Goal: Task Accomplishment & Management: Use online tool/utility

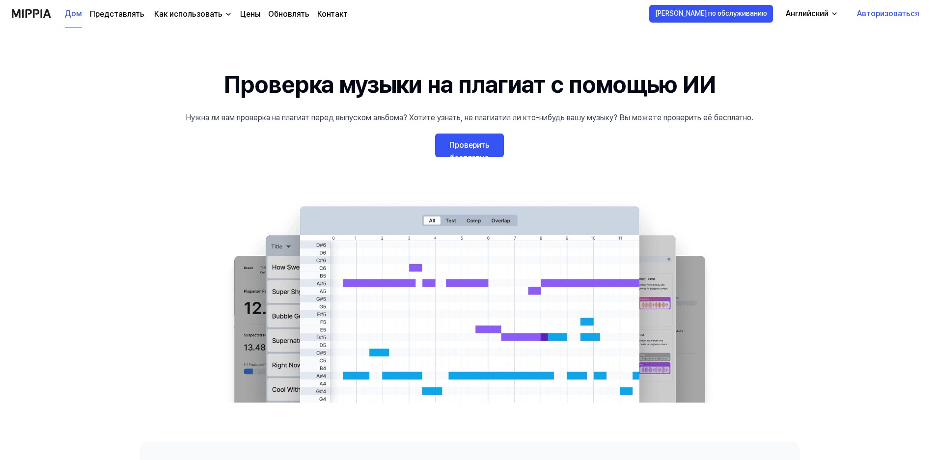
click at [480, 152] on link "Проверить бесплатно" at bounding box center [469, 146] width 69 height 24
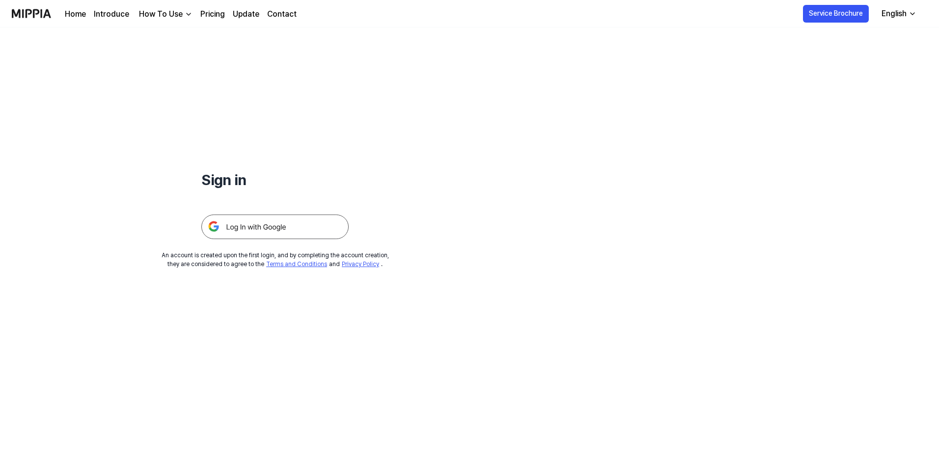
click at [255, 227] on img at bounding box center [274, 227] width 147 height 25
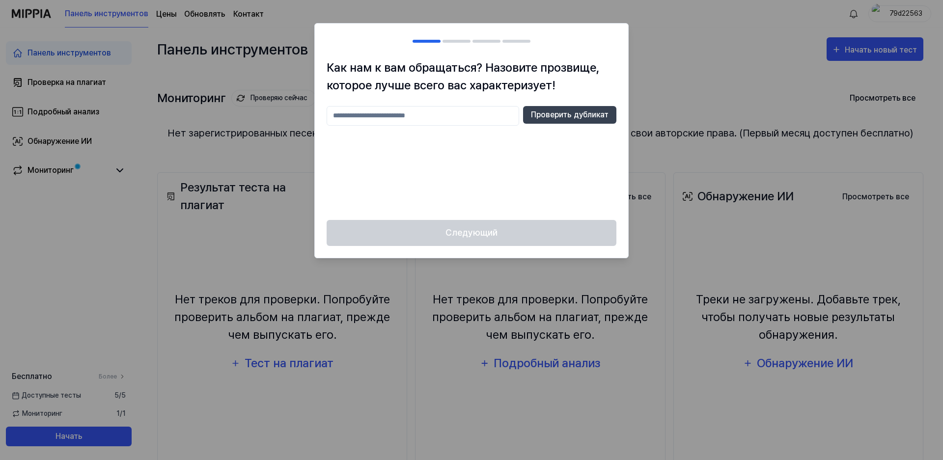
click at [362, 116] on input "text" at bounding box center [423, 116] width 193 height 20
click at [545, 108] on button "Проверить дубликат" at bounding box center [569, 115] width 93 height 18
drag, startPoint x: 379, startPoint y: 116, endPoint x: 267, endPoint y: 110, distance: 112.1
click at [267, 110] on body "Панель инструментов Цены Обновлять Контакт 79d22563 Панель инструментов Проверк…" at bounding box center [471, 230] width 943 height 460
type input "****"
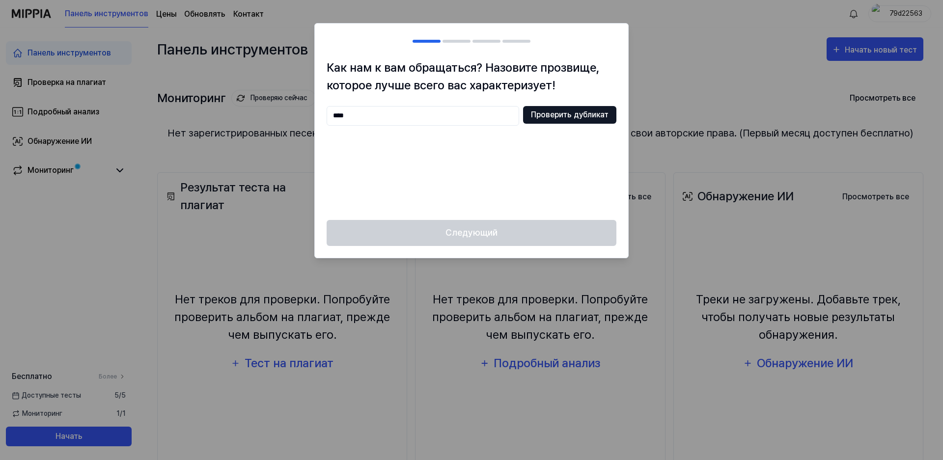
click at [552, 112] on font "Проверить дубликат" at bounding box center [570, 114] width 78 height 9
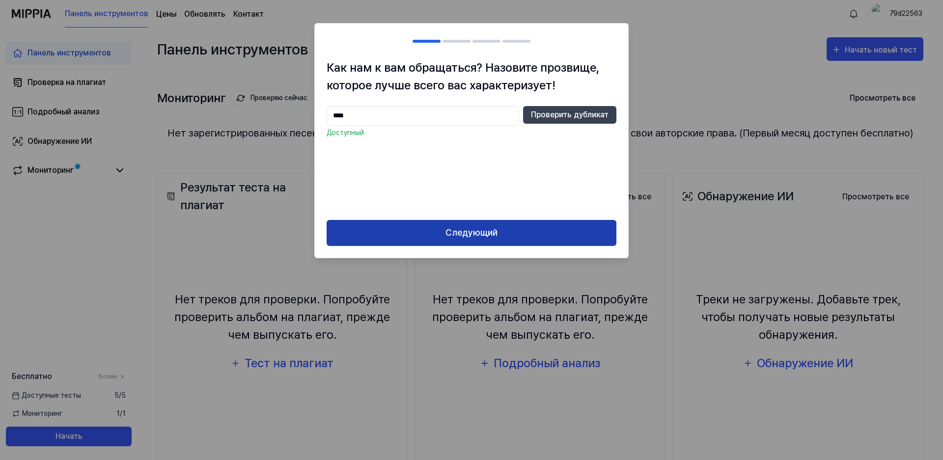
click at [492, 233] on font "Следующий" at bounding box center [471, 232] width 52 height 10
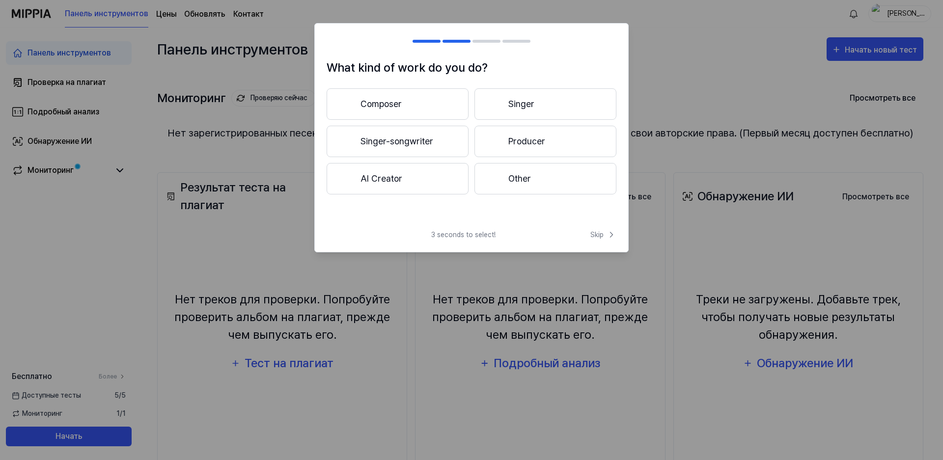
click at [373, 148] on button "Singer-songwriter" at bounding box center [398, 141] width 142 height 31
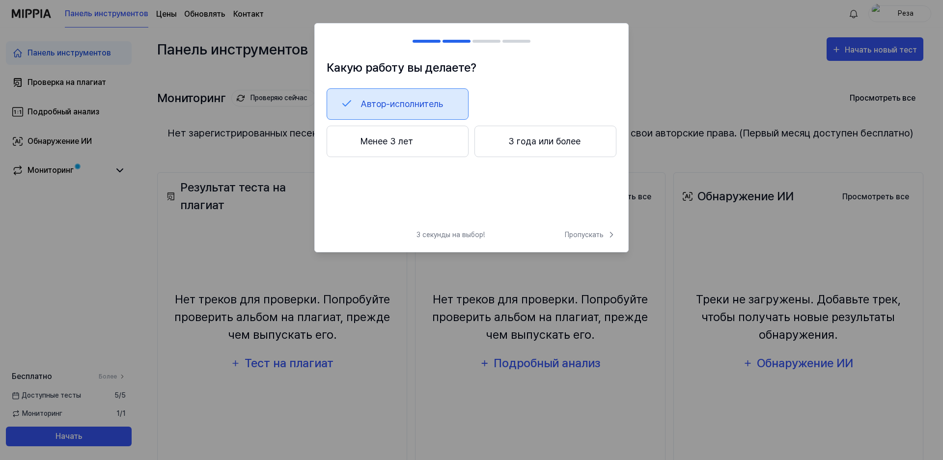
click at [378, 103] on font "Автор-исполнитель" at bounding box center [401, 104] width 83 height 10
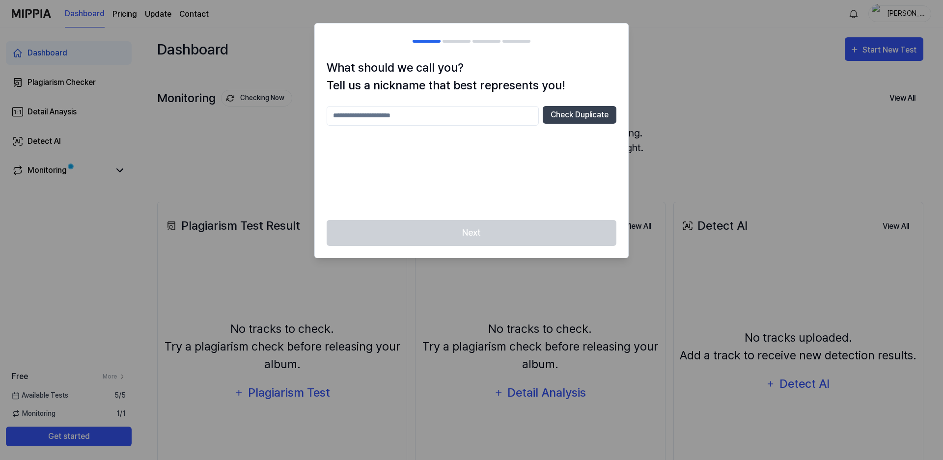
click at [389, 114] on input "text" at bounding box center [433, 116] width 212 height 20
click at [593, 111] on button "Check Duplicate" at bounding box center [580, 115] width 74 height 18
click at [404, 120] on input "****" at bounding box center [433, 116] width 212 height 20
type input "*****"
click at [579, 118] on button "Check Duplicate" at bounding box center [580, 115] width 74 height 18
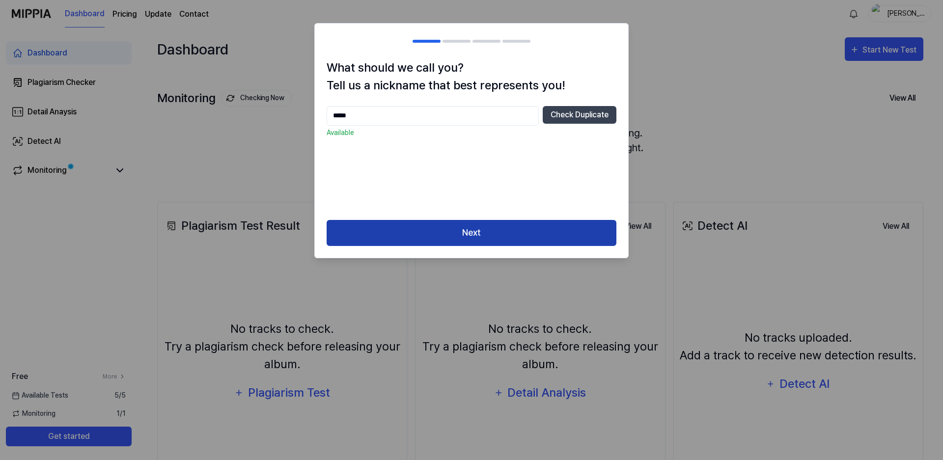
click at [481, 235] on button "Next" at bounding box center [472, 233] width 290 height 26
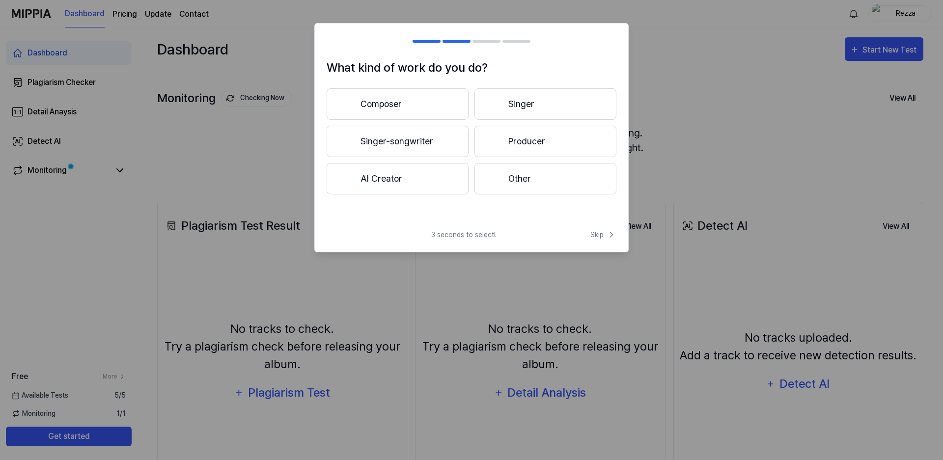
click at [409, 137] on button "Singer-songwriter" at bounding box center [398, 141] width 142 height 31
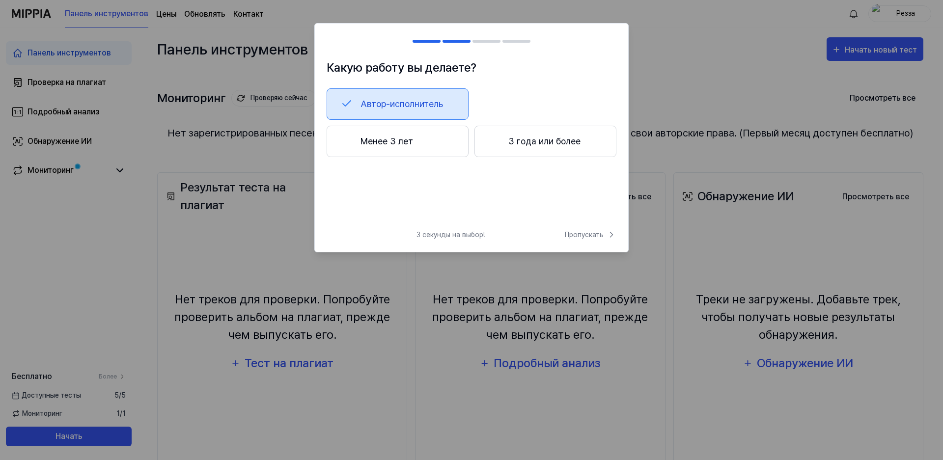
click at [536, 148] on button "3 года или более" at bounding box center [545, 141] width 142 height 31
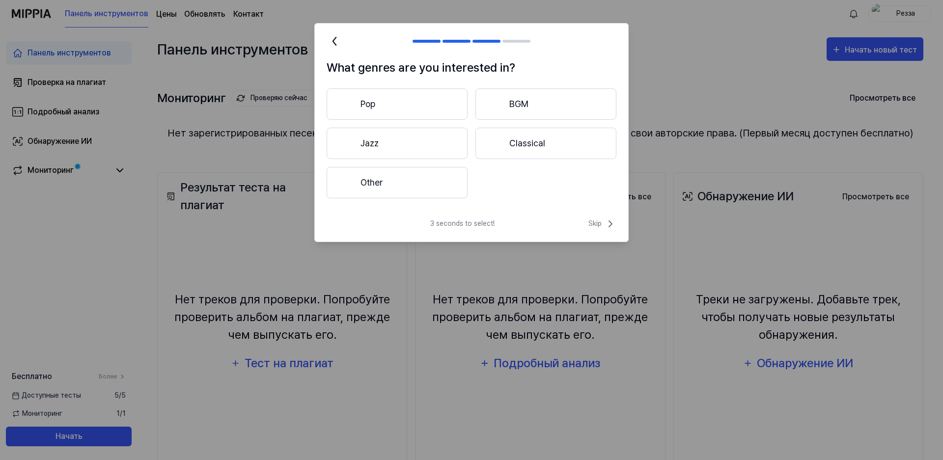
click at [415, 96] on button "Pop" at bounding box center [397, 103] width 141 height 31
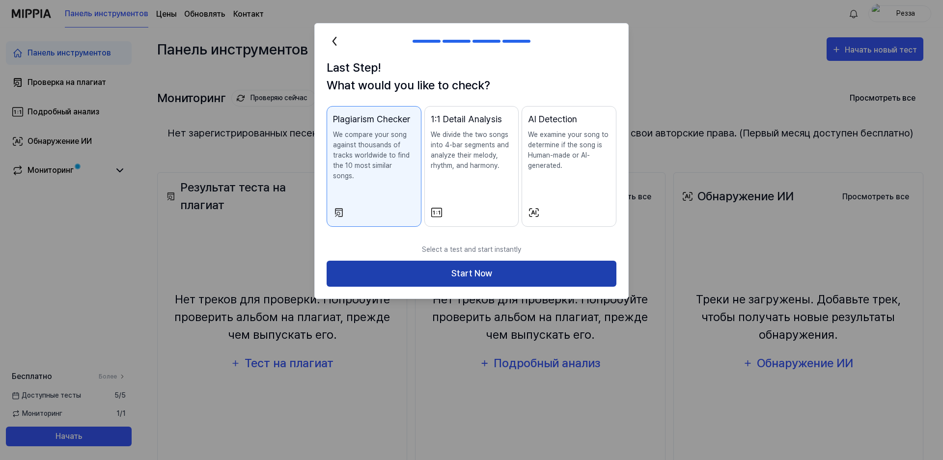
click at [500, 275] on button "Start Now" at bounding box center [472, 274] width 290 height 26
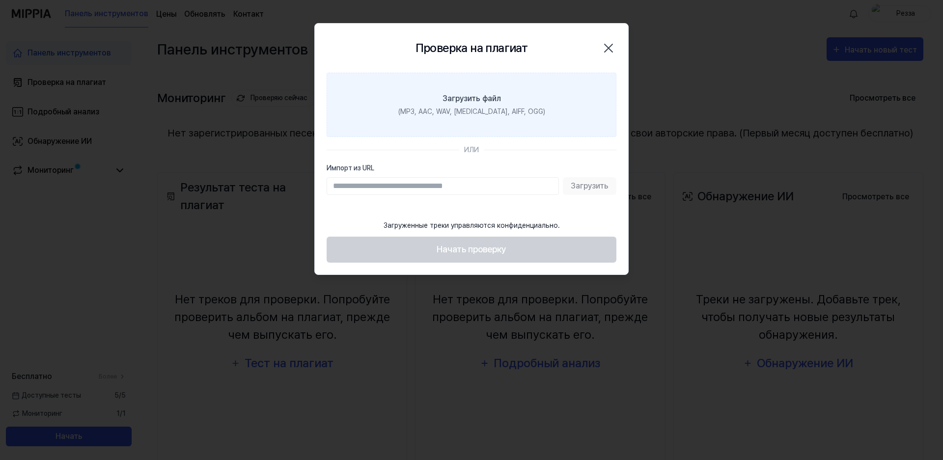
click at [466, 95] on font "Загрузить файл" at bounding box center [471, 98] width 58 height 9
click at [0, 0] on input "Загрузить файл (MP3, AAC, WAV, FLAC, AIFF, OGG)" at bounding box center [0, 0] width 0 height 0
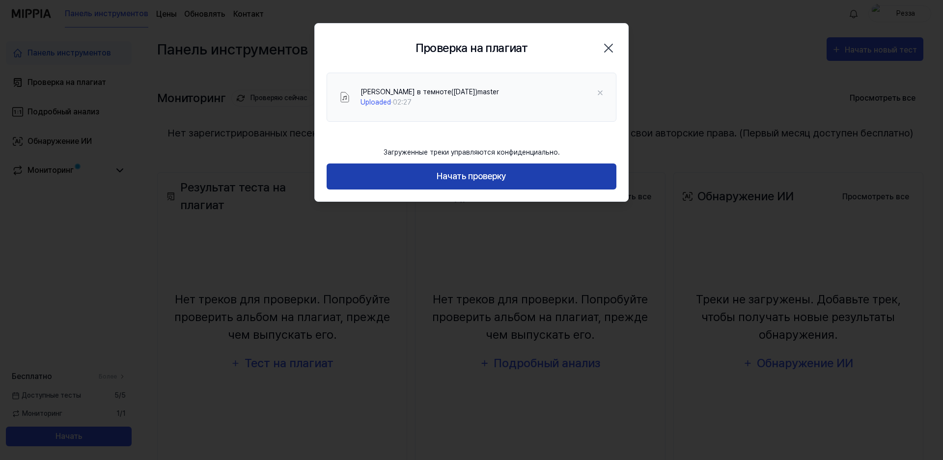
click at [495, 184] on button "Начать проверку" at bounding box center [472, 177] width 290 height 26
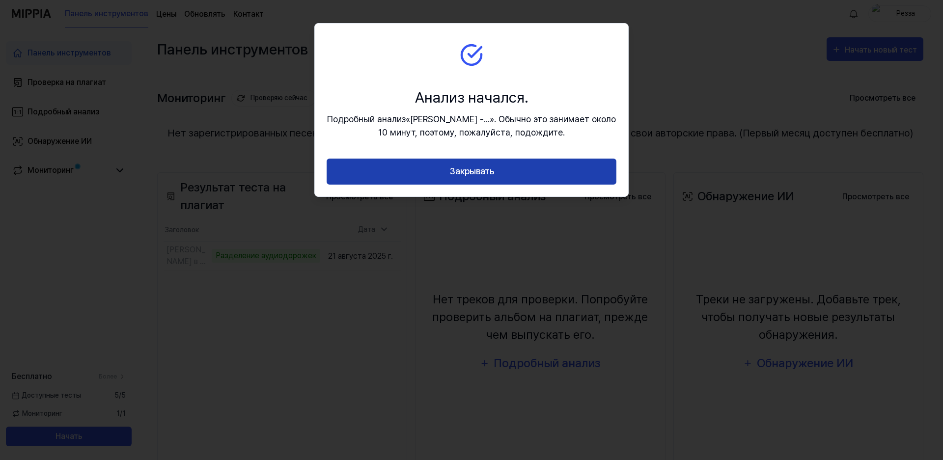
click at [487, 167] on font "Закрывать" at bounding box center [471, 171] width 45 height 10
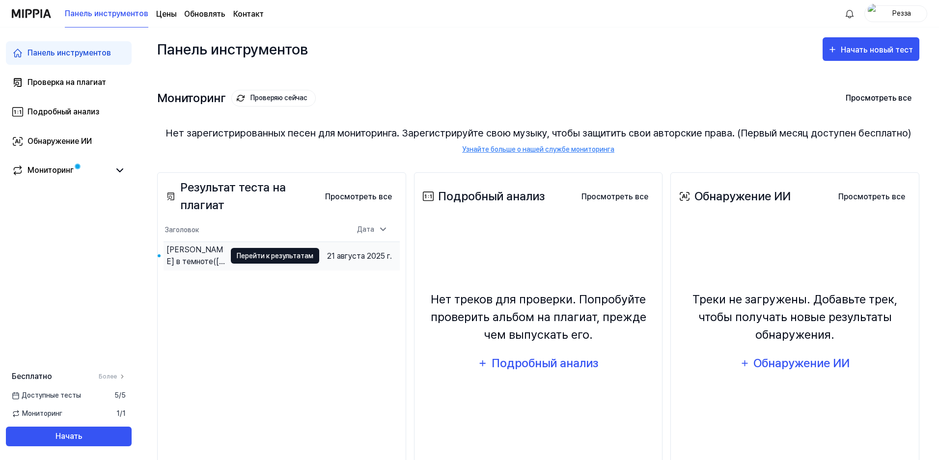
click at [302, 260] on font "Перейти к результатам" at bounding box center [275, 256] width 77 height 8
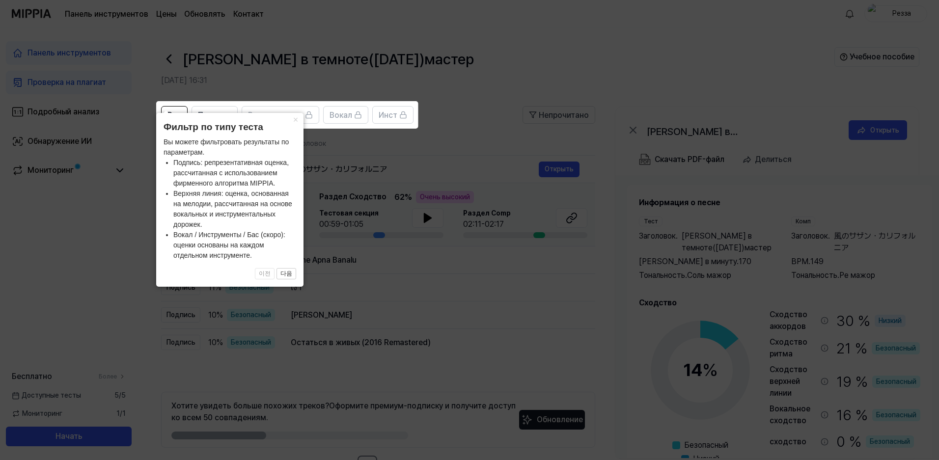
click at [113, 233] on icon at bounding box center [471, 230] width 943 height 460
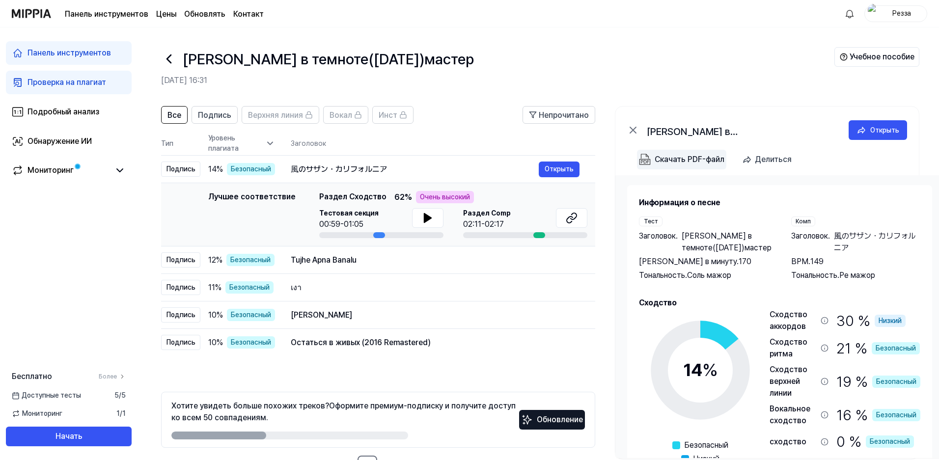
click at [675, 159] on font "Скачать PDF-файл" at bounding box center [690, 159] width 70 height 9
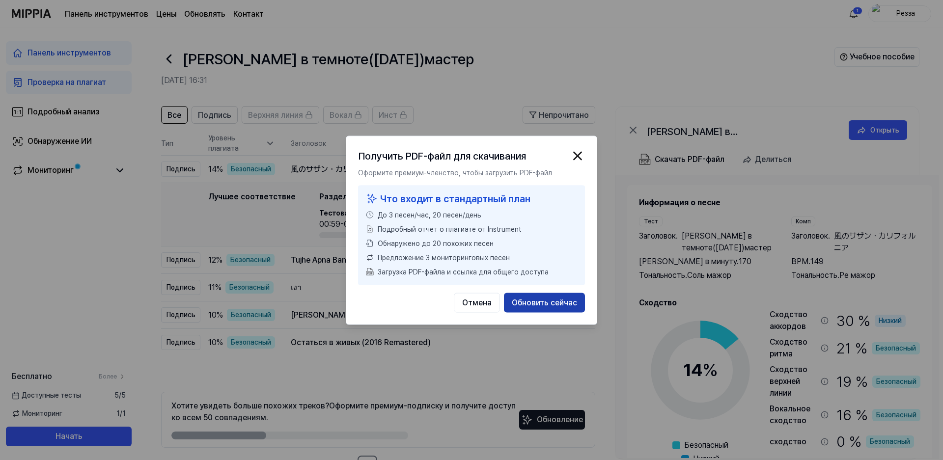
click at [567, 304] on font "Обновить сейчас" at bounding box center [544, 302] width 65 height 9
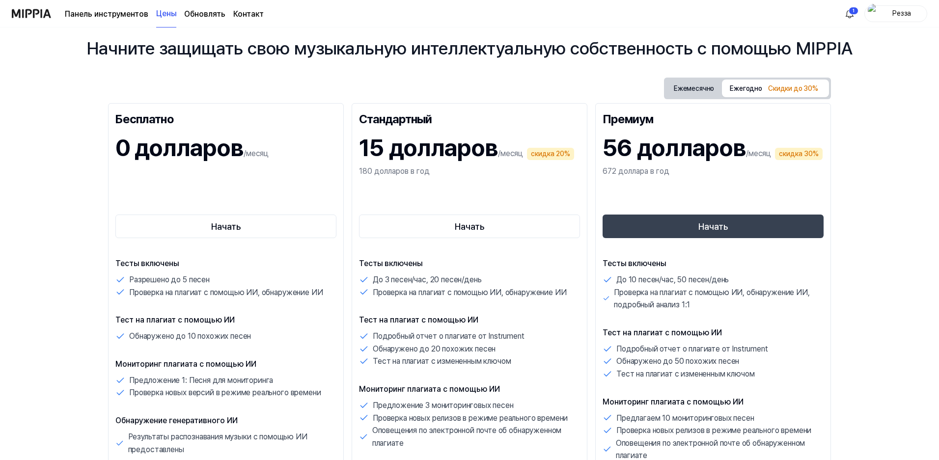
scroll to position [49, 0]
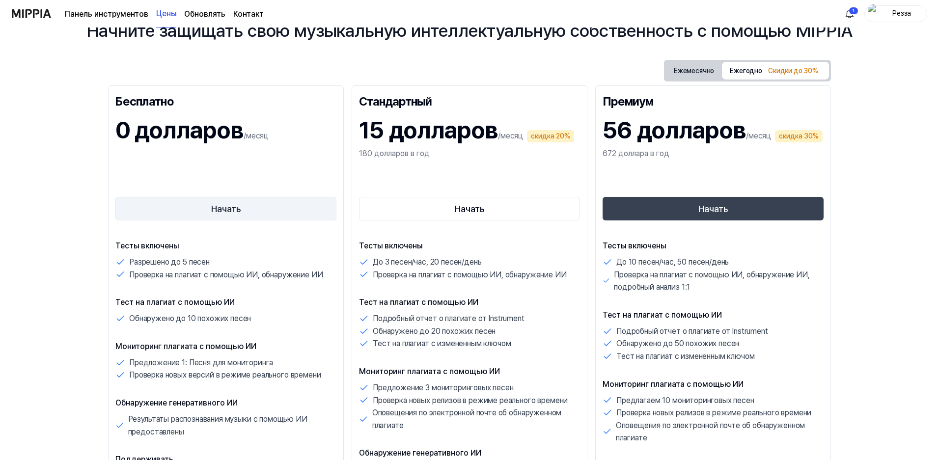
click at [215, 209] on font "Начать" at bounding box center [225, 209] width 29 height 10
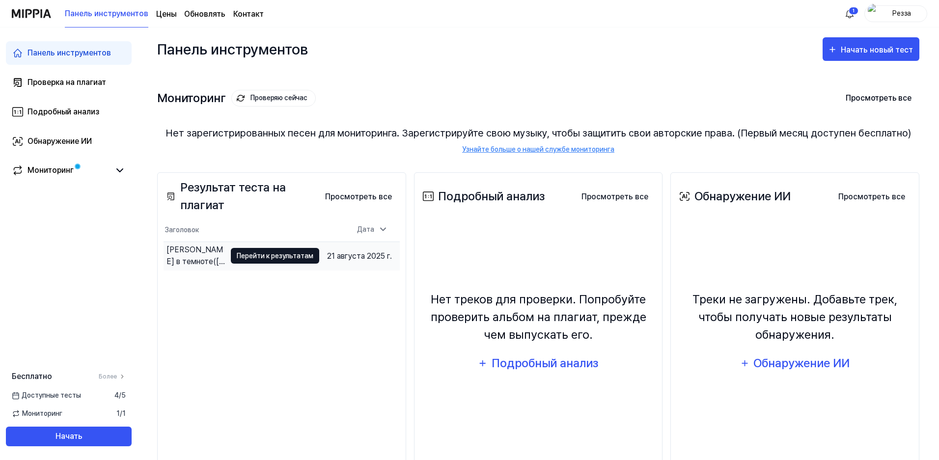
click at [274, 260] on font "Перейти к результатам" at bounding box center [275, 256] width 77 height 8
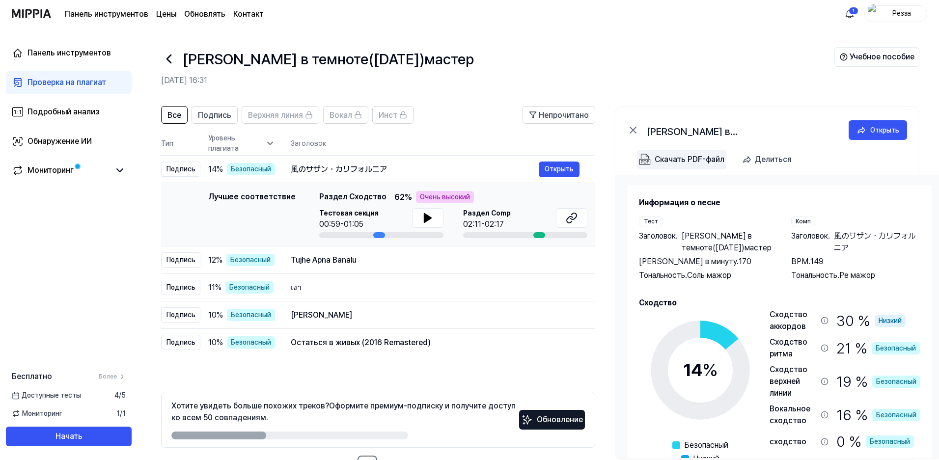
click at [699, 160] on font "Скачать PDF-файл" at bounding box center [690, 159] width 70 height 9
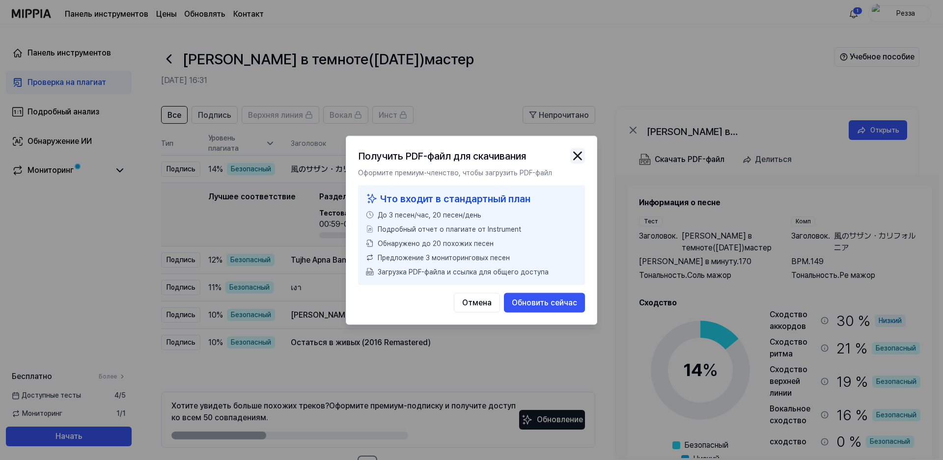
click at [580, 153] on img "button" at bounding box center [577, 155] width 15 height 15
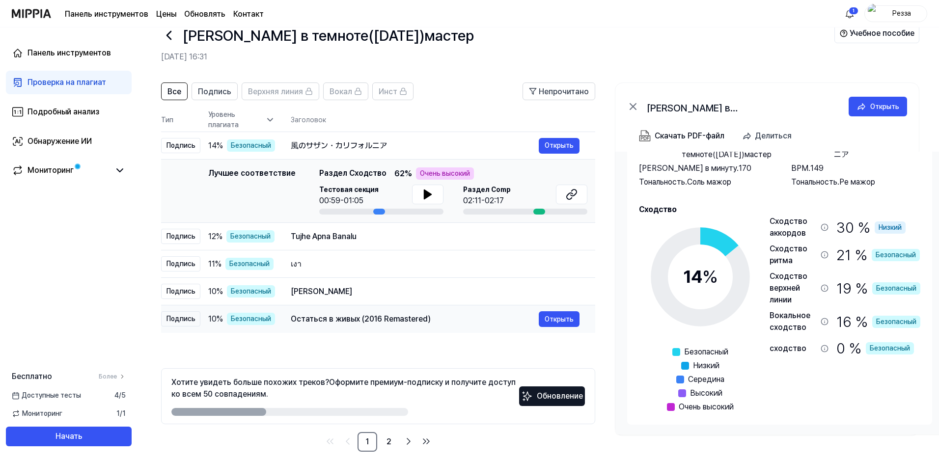
scroll to position [35, 0]
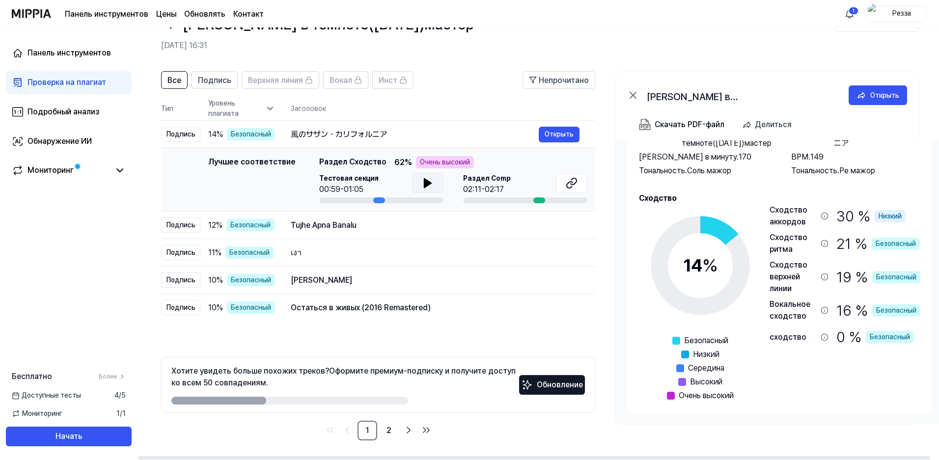
click at [424, 184] on icon at bounding box center [428, 183] width 12 height 12
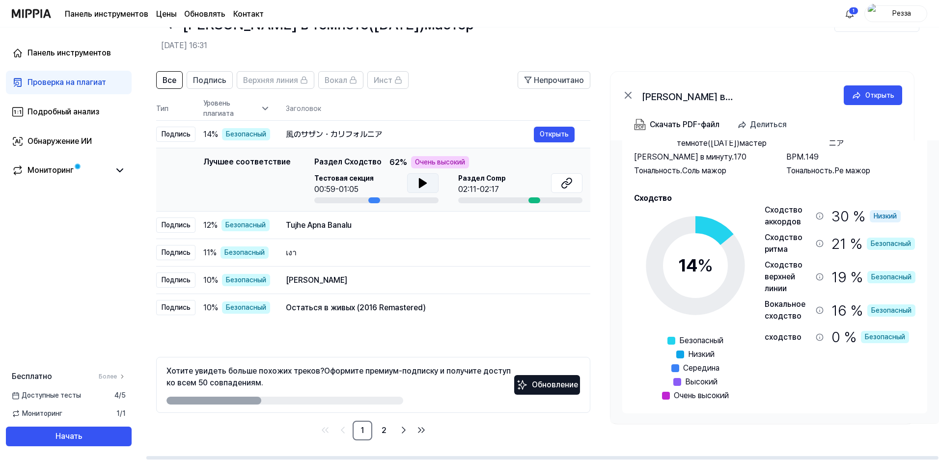
drag, startPoint x: 380, startPoint y: 199, endPoint x: 354, endPoint y: 193, distance: 26.2
click at [354, 193] on div "Тестовая секция 00:59-01:05" at bounding box center [376, 188] width 124 height 30
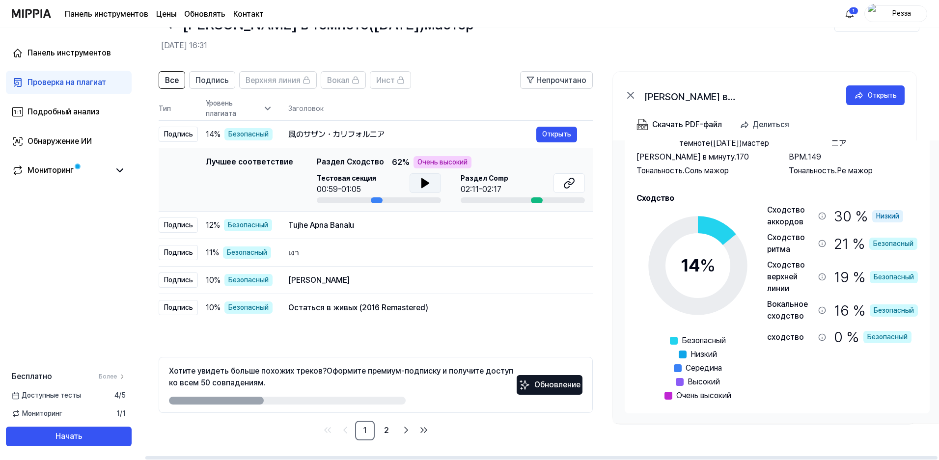
scroll to position [0, 0]
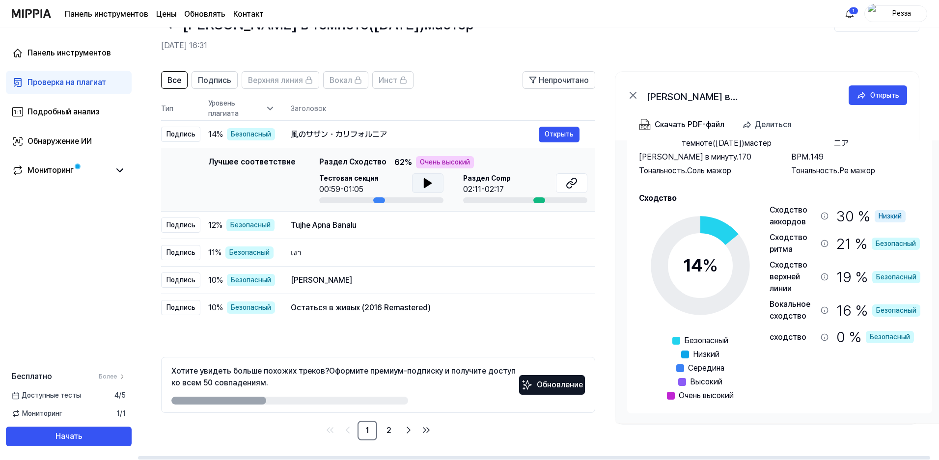
drag, startPoint x: 371, startPoint y: 198, endPoint x: 380, endPoint y: 202, distance: 9.0
click at [380, 202] on div at bounding box center [379, 200] width 12 height 6
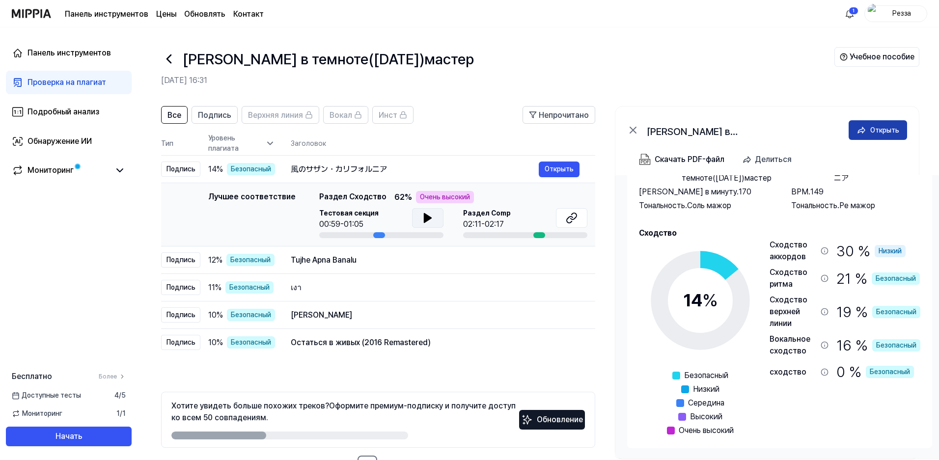
click at [883, 131] on font "Открыть" at bounding box center [884, 130] width 29 height 8
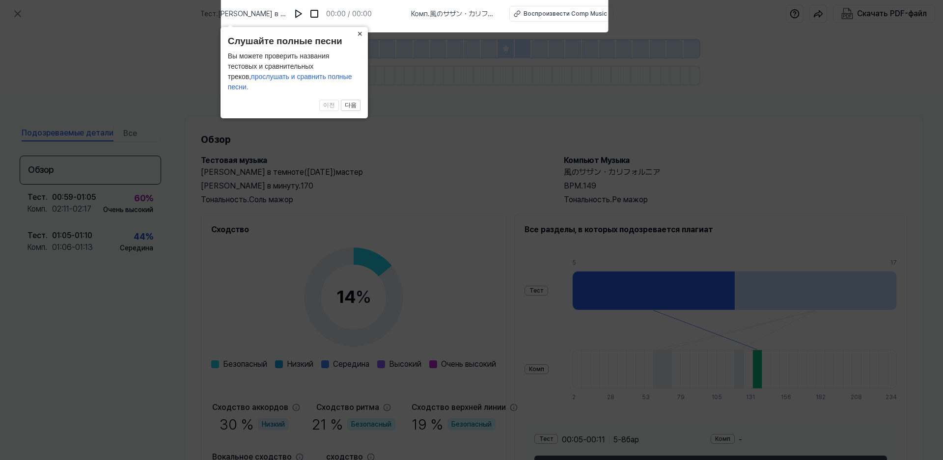
click at [359, 39] on font "×" at bounding box center [359, 34] width 5 height 10
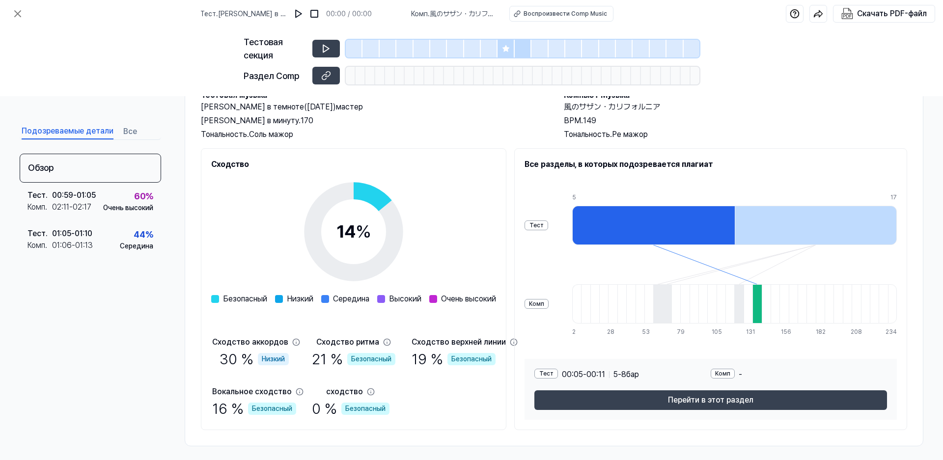
scroll to position [71, 0]
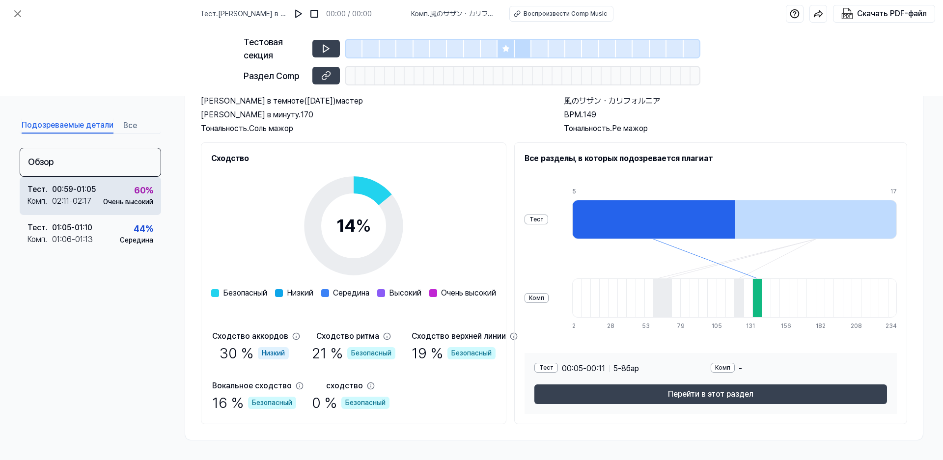
click at [110, 199] on font "Очень высокий" at bounding box center [128, 202] width 50 height 8
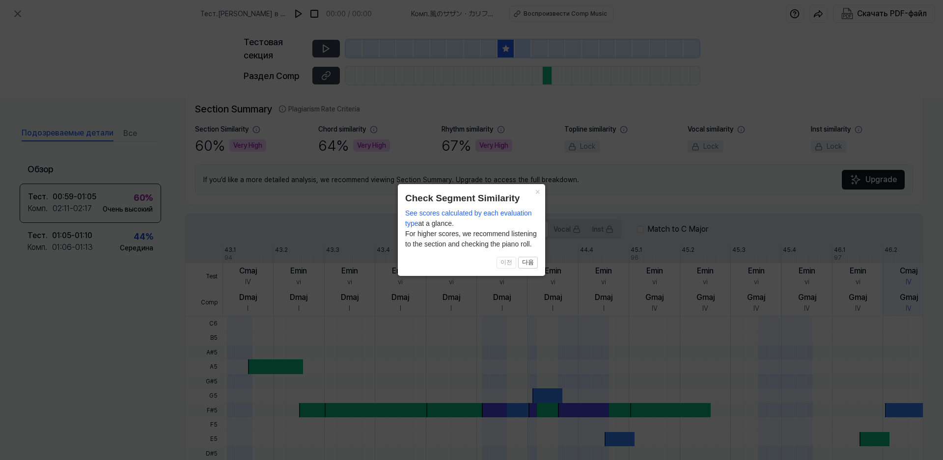
scroll to position [222, 0]
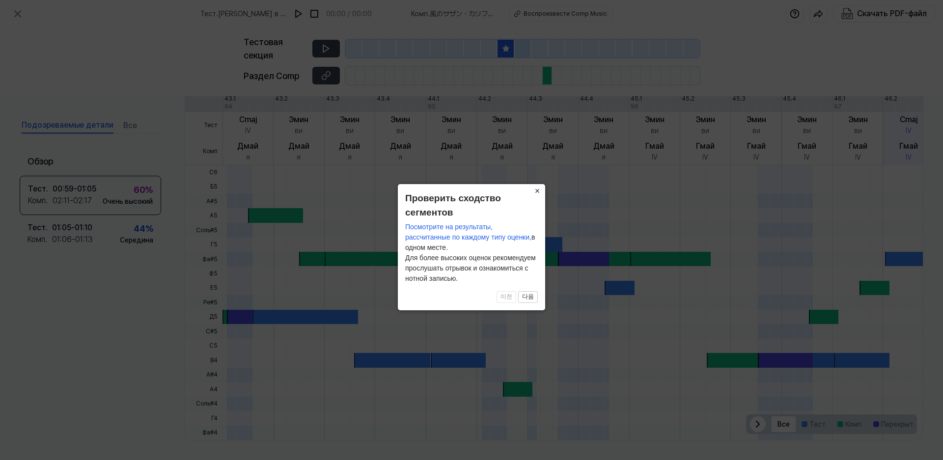
click at [537, 192] on font "×" at bounding box center [537, 191] width 5 height 10
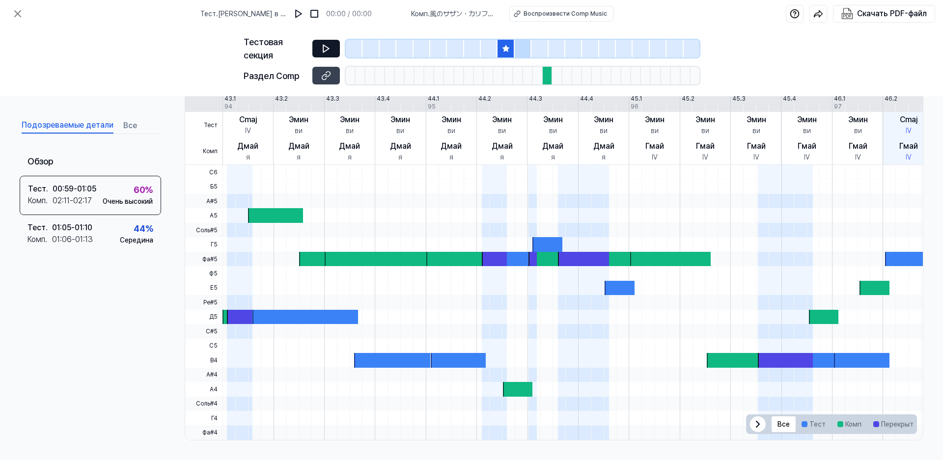
click at [323, 46] on icon at bounding box center [326, 49] width 10 height 10
click at [543, 243] on div at bounding box center [546, 244] width 29 height 14
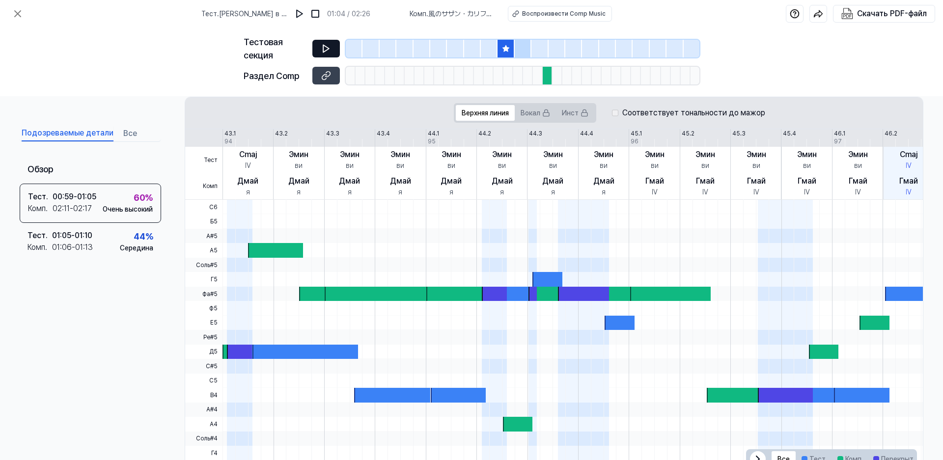
scroll to position [173, 0]
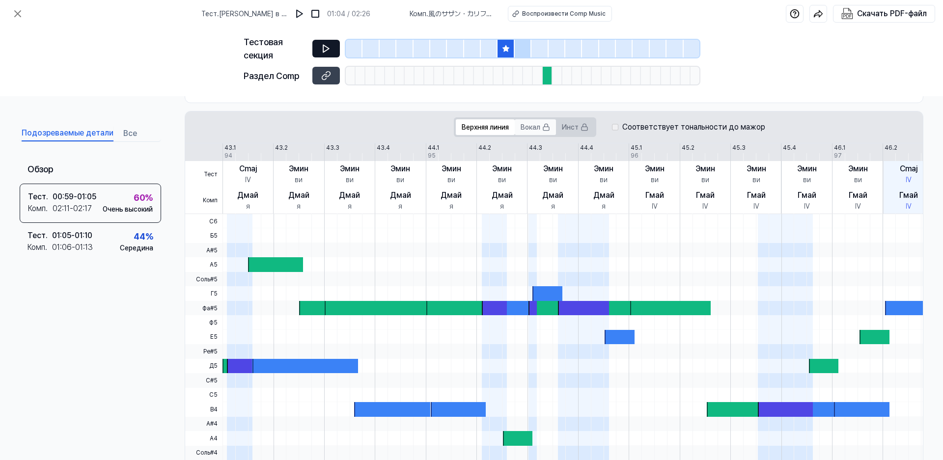
click at [522, 125] on font "Вокал" at bounding box center [531, 127] width 20 height 8
click at [478, 128] on font "Верхняя линия" at bounding box center [485, 127] width 47 height 8
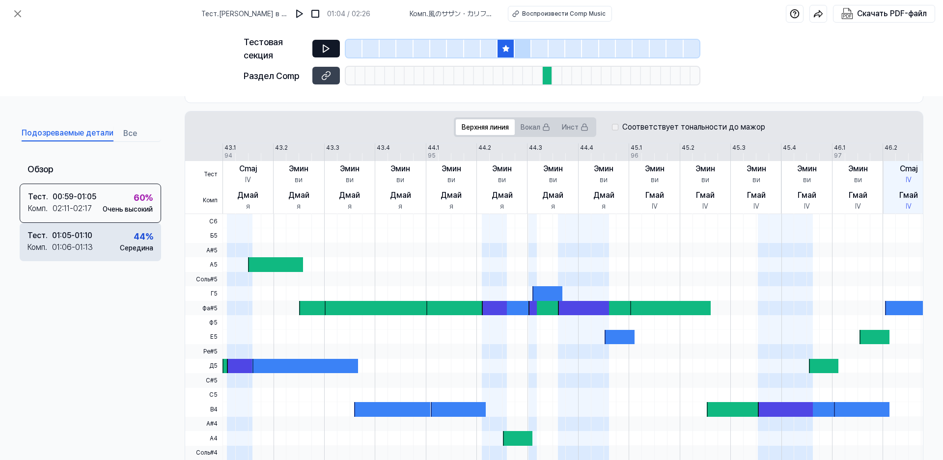
click at [111, 240] on div "Тест . 01:05 - 01:10 Комп . 01:06 - 01:13 44 % Середина" at bounding box center [90, 242] width 141 height 38
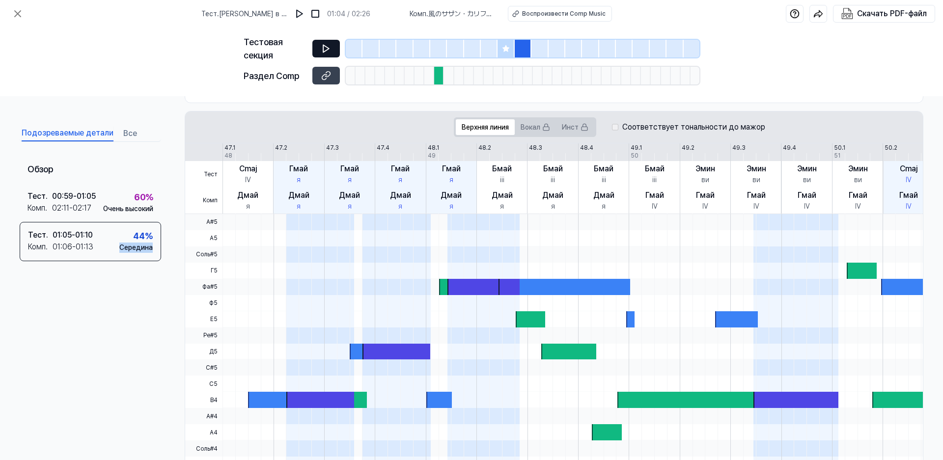
click at [330, 46] on icon at bounding box center [326, 49] width 10 height 10
click at [394, 48] on div at bounding box center [388, 49] width 17 height 18
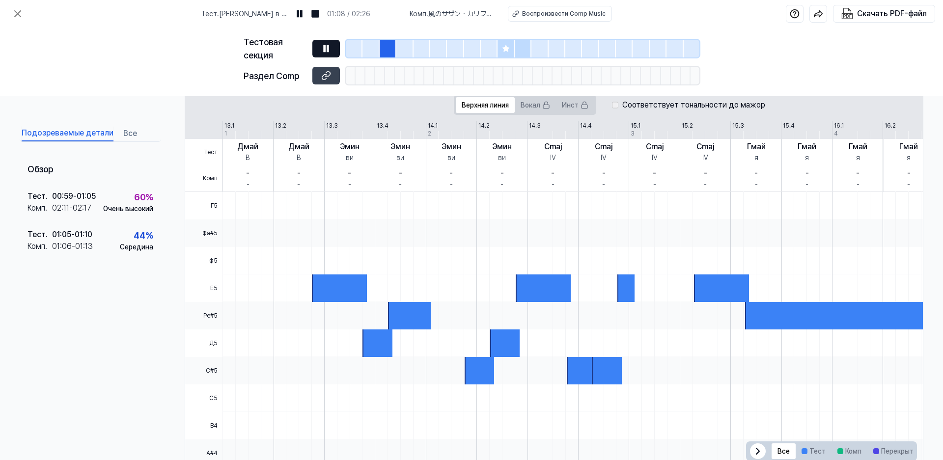
click at [414, 48] on div at bounding box center [422, 49] width 17 height 18
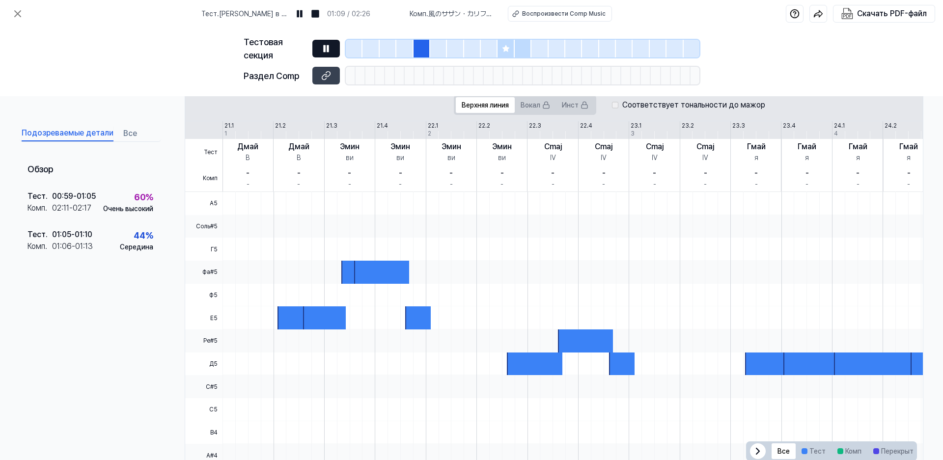
click at [442, 49] on div at bounding box center [438, 49] width 17 height 18
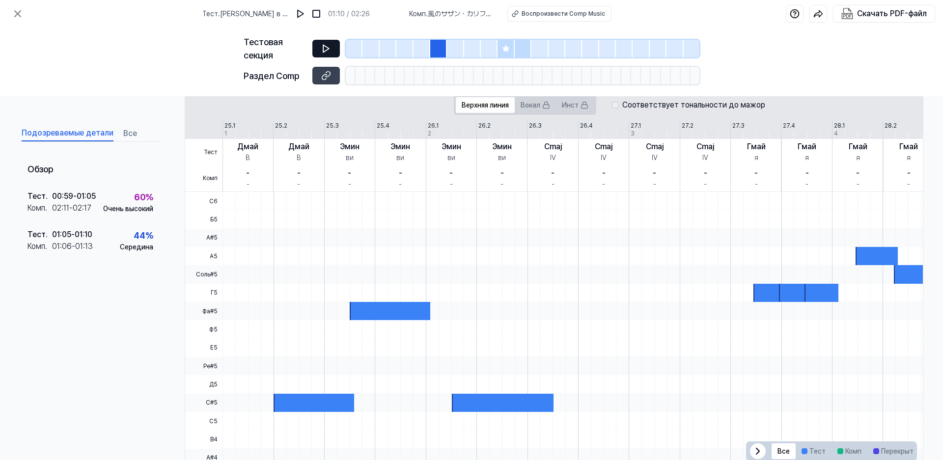
click at [478, 51] on div at bounding box center [472, 49] width 17 height 18
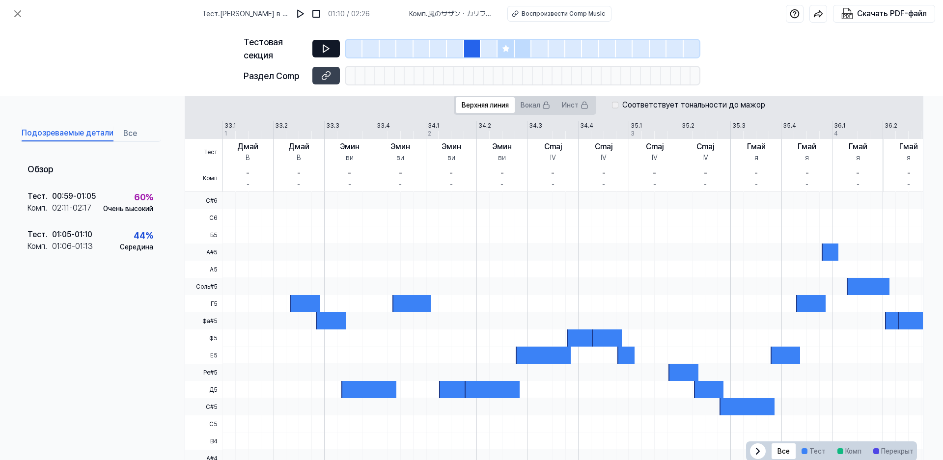
click at [544, 44] on div at bounding box center [539, 49] width 17 height 18
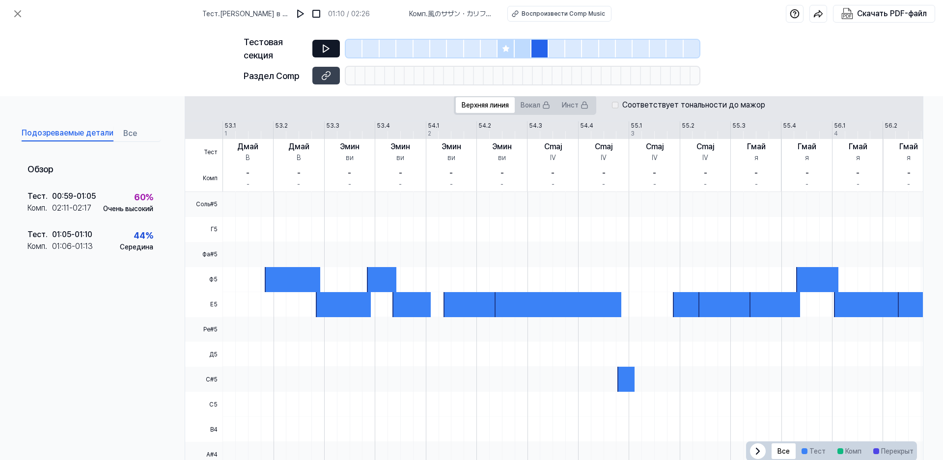
click at [504, 49] on icon at bounding box center [505, 48] width 6 height 6
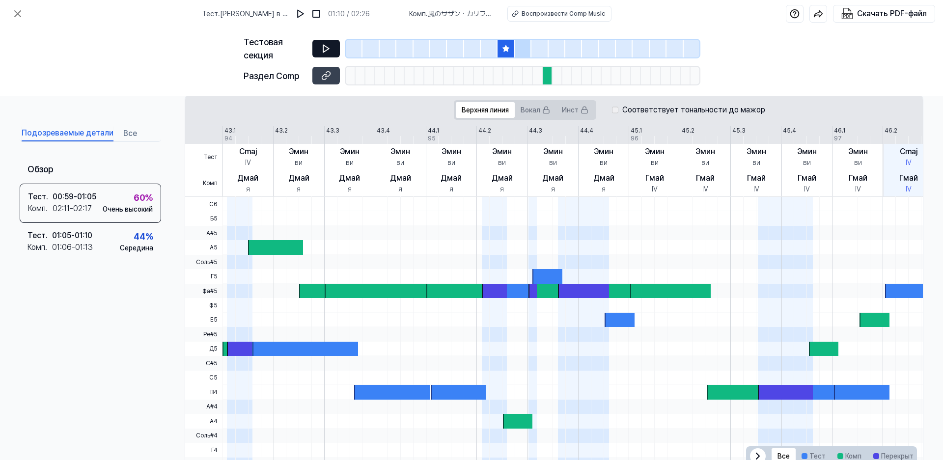
scroll to position [124, 0]
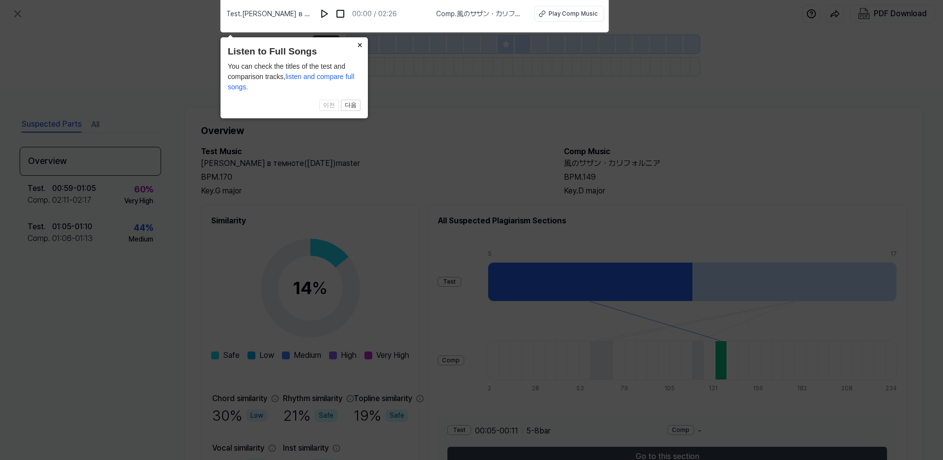
click at [359, 44] on button "×" at bounding box center [360, 44] width 16 height 14
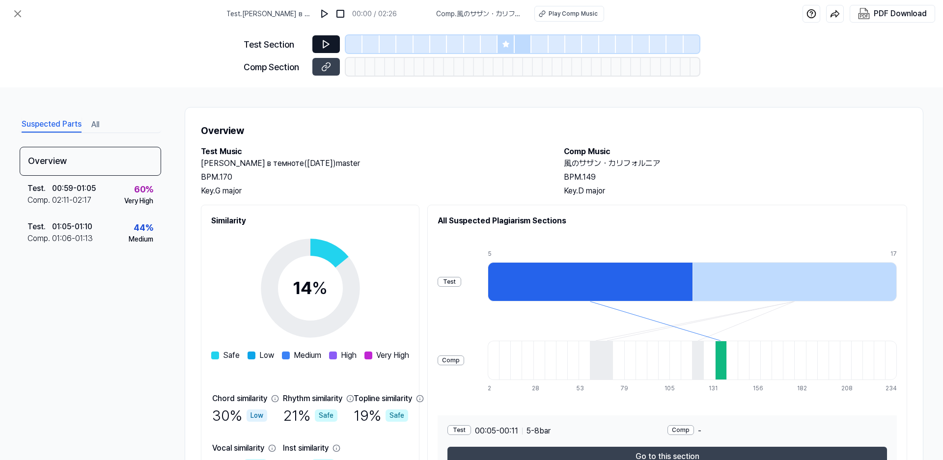
click at [327, 44] on icon at bounding box center [326, 44] width 10 height 10
click at [327, 43] on icon at bounding box center [326, 44] width 6 height 7
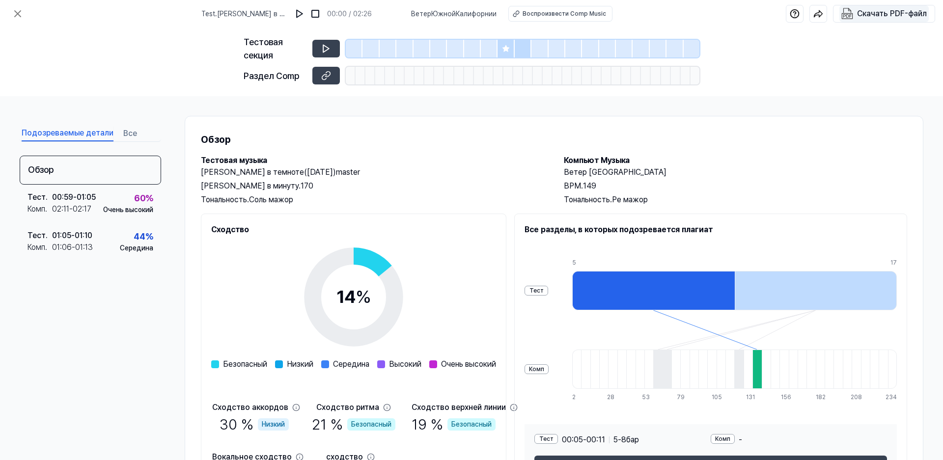
click at [899, 15] on font "Скачать PDF-файл" at bounding box center [892, 13] width 70 height 9
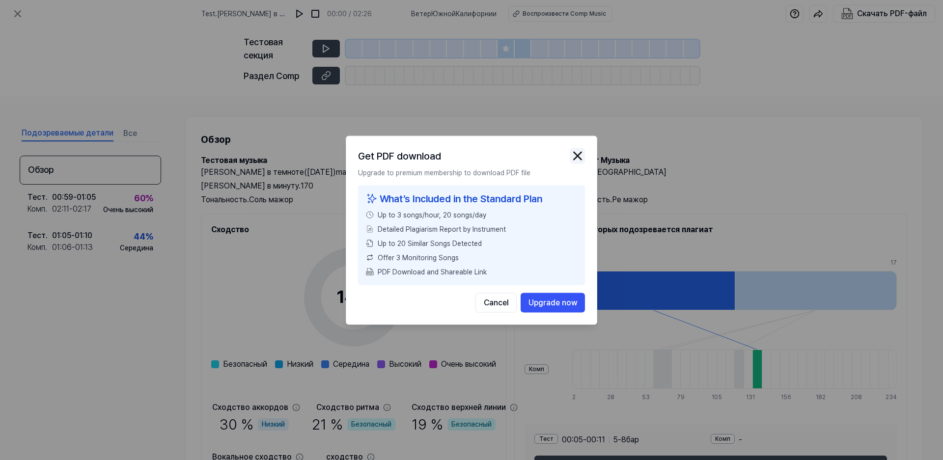
click at [579, 155] on img "button" at bounding box center [577, 155] width 15 height 15
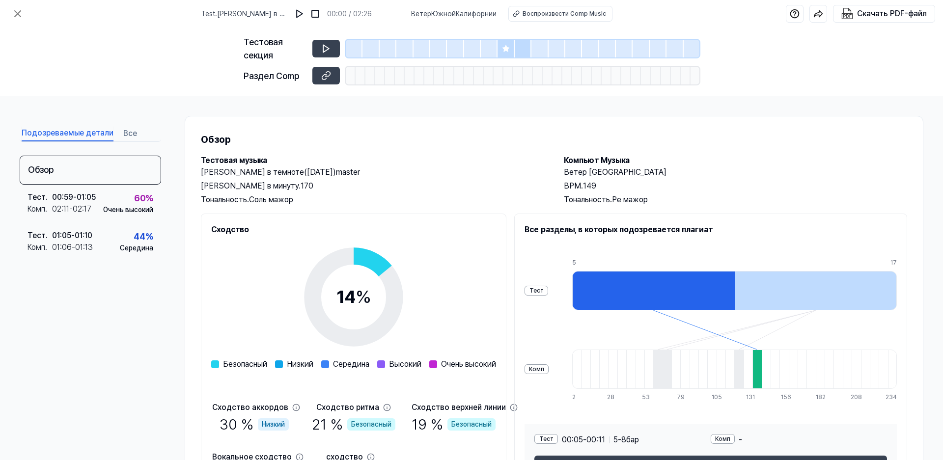
click at [134, 133] on font "Все" at bounding box center [130, 133] width 14 height 9
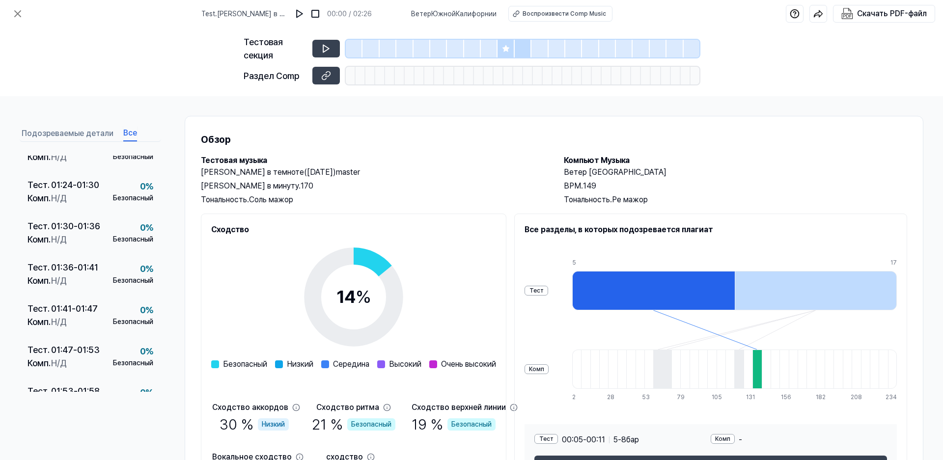
scroll to position [534, 0]
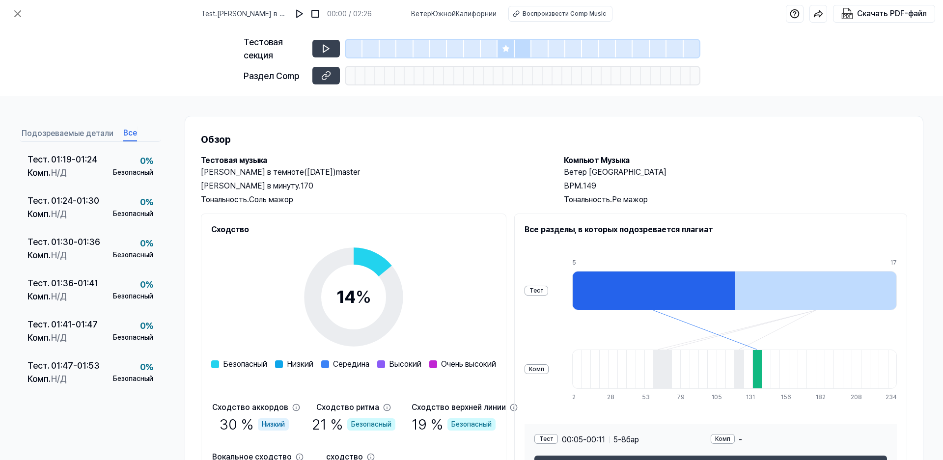
click at [50, 413] on div "Подозреваемые детали Все Обзор Тест . 00:05 - 00:11 Комп . Н/Д 0 % Безопасный Т…" at bounding box center [90, 286] width 141 height 325
